Goal: Find specific page/section: Find specific page/section

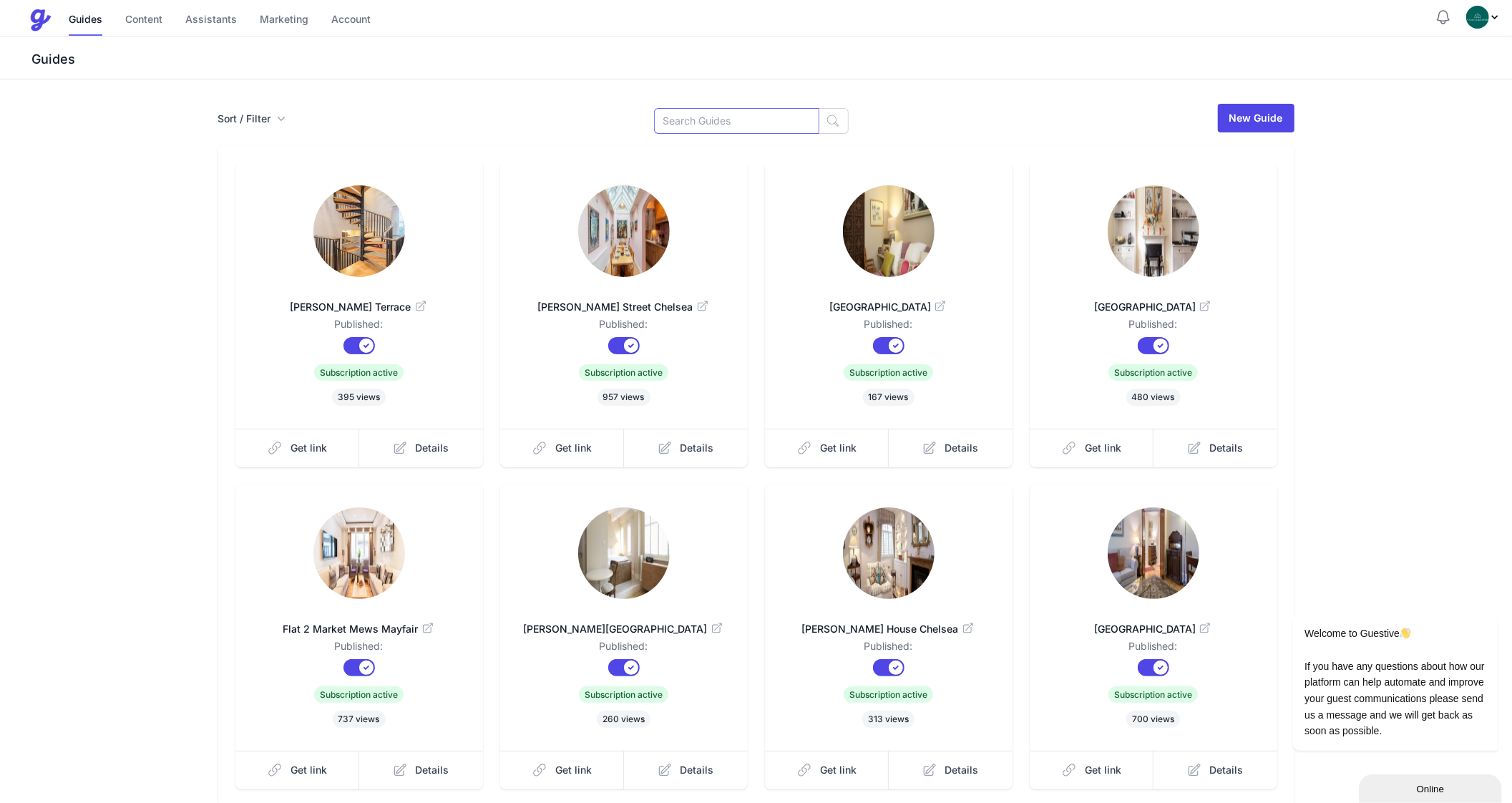
click at [723, 125] on input at bounding box center [737, 120] width 166 height 26
type input "Cran"
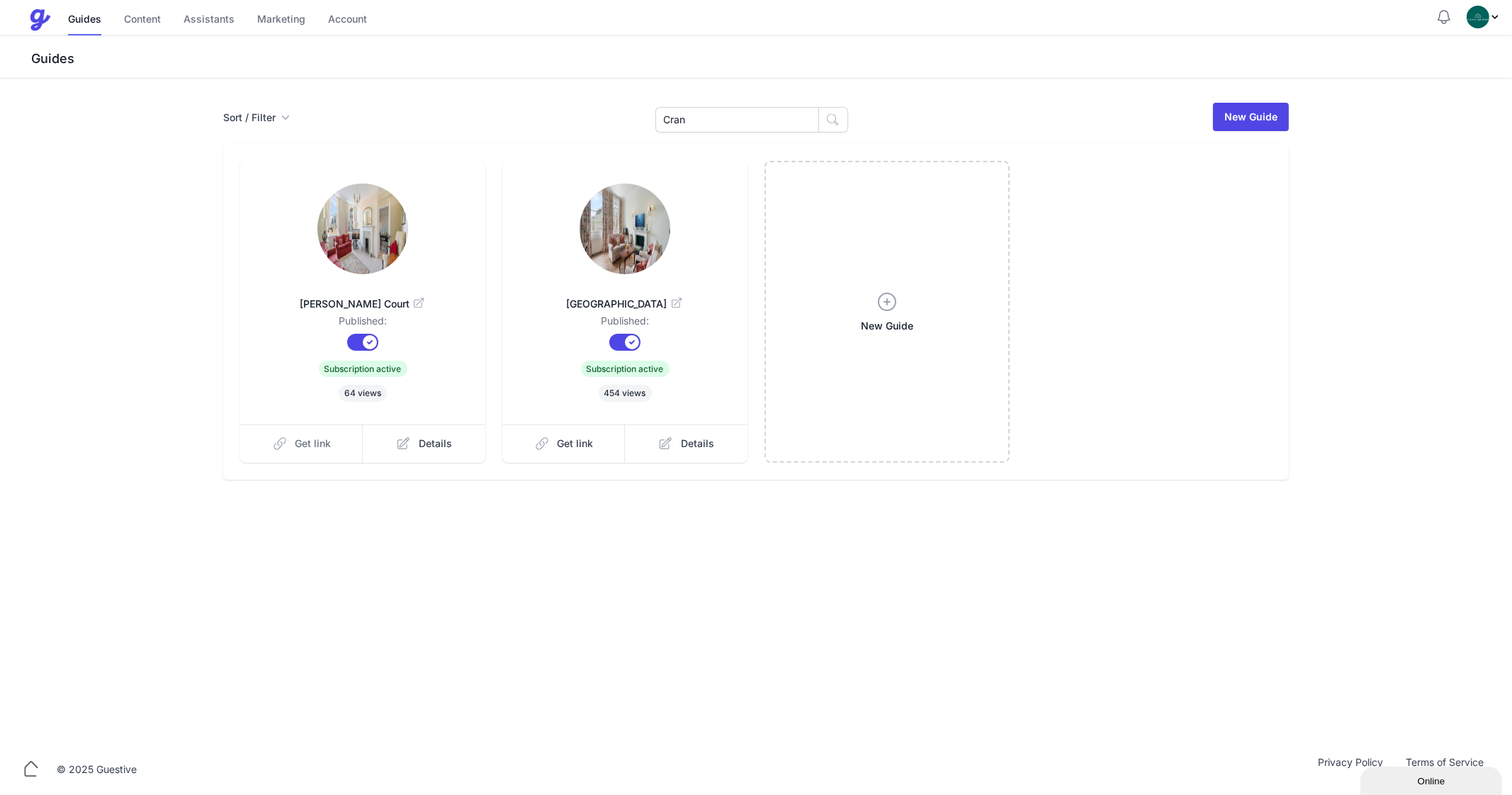
click at [318, 437] on span "Get link" at bounding box center [313, 444] width 36 height 14
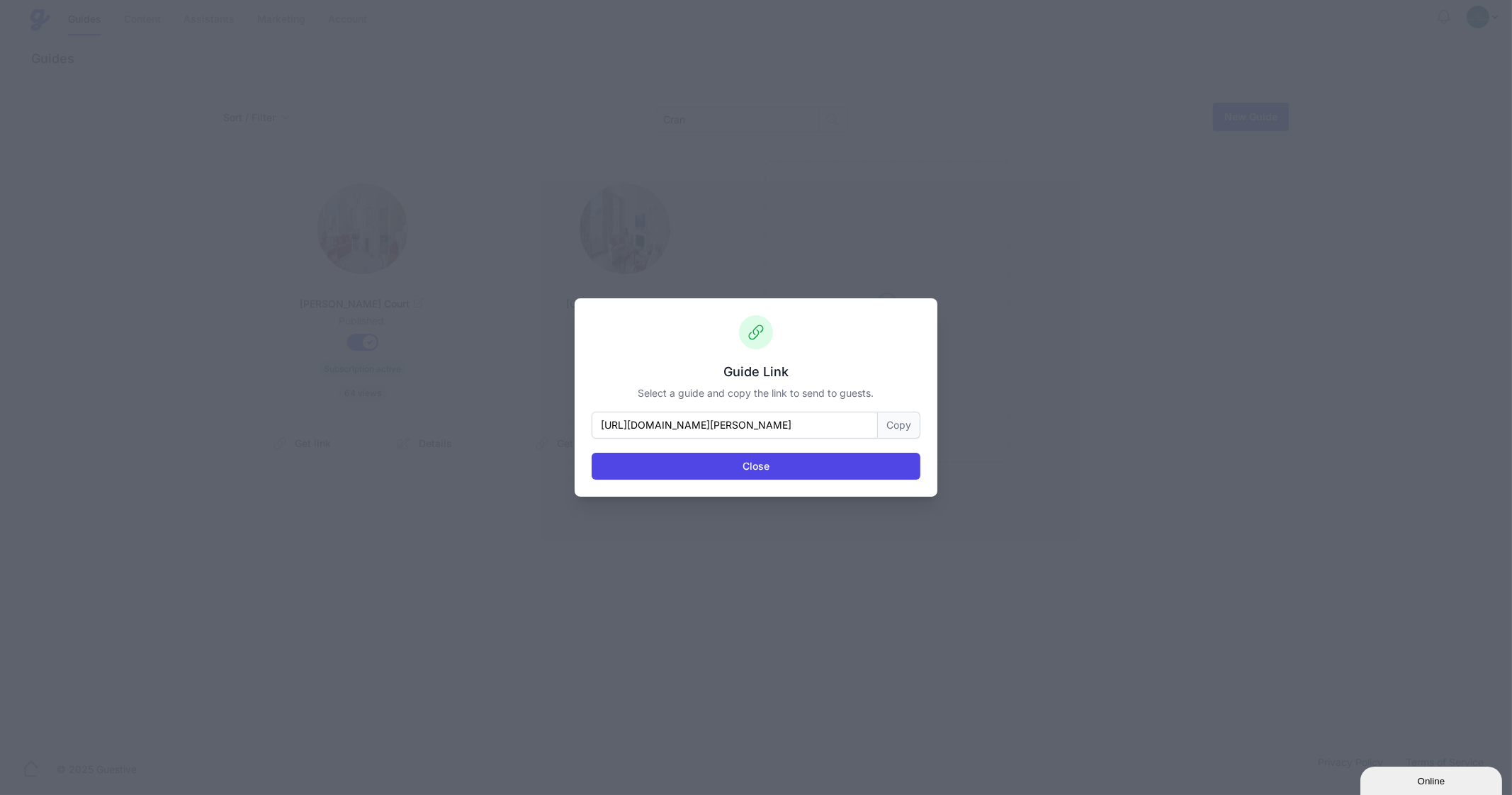
click at [913, 430] on button "Copy" at bounding box center [899, 425] width 43 height 27
